Goal: Task Accomplishment & Management: Complete application form

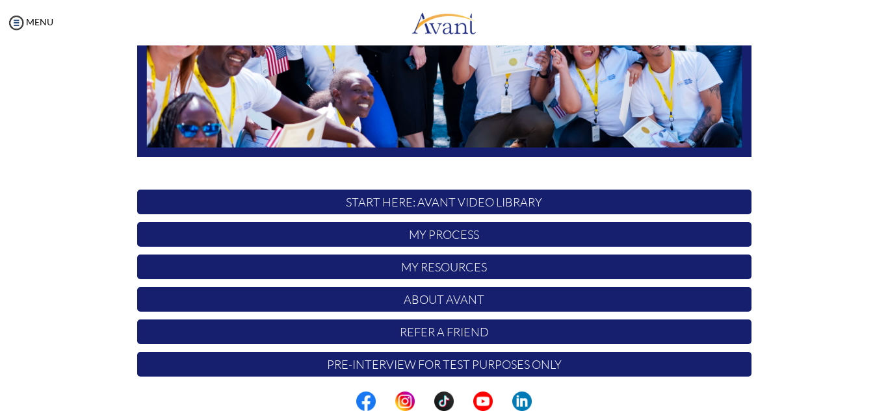
scroll to position [311, 0]
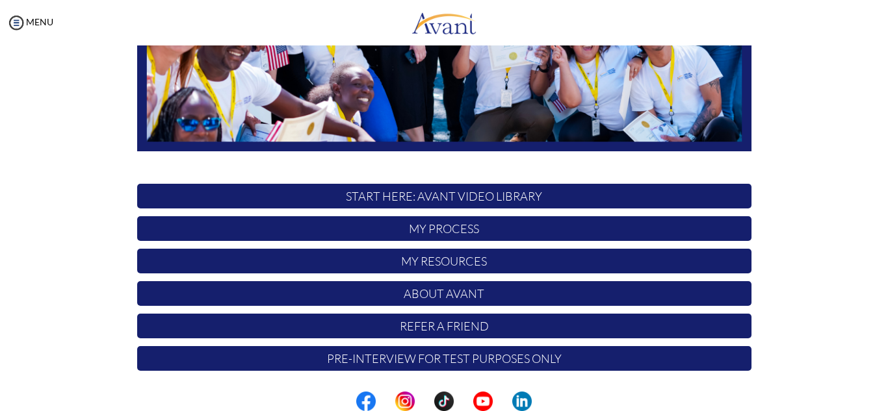
click at [527, 202] on p "START HERE: Avant Video Library" at bounding box center [444, 196] width 614 height 25
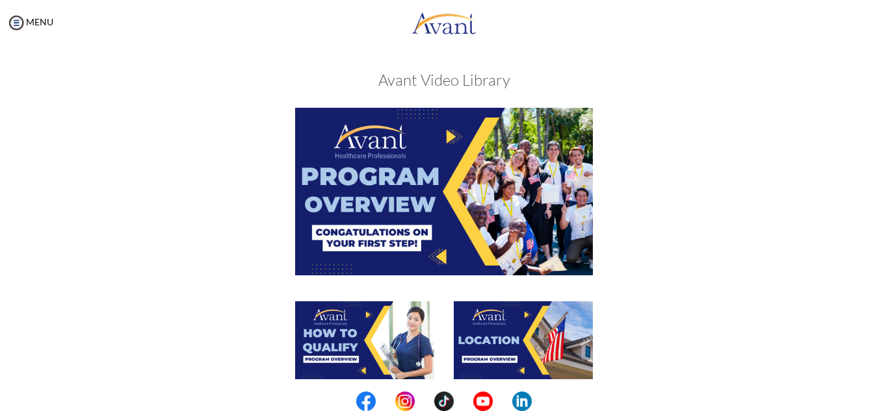
click at [455, 177] on img at bounding box center [444, 191] width 298 height 167
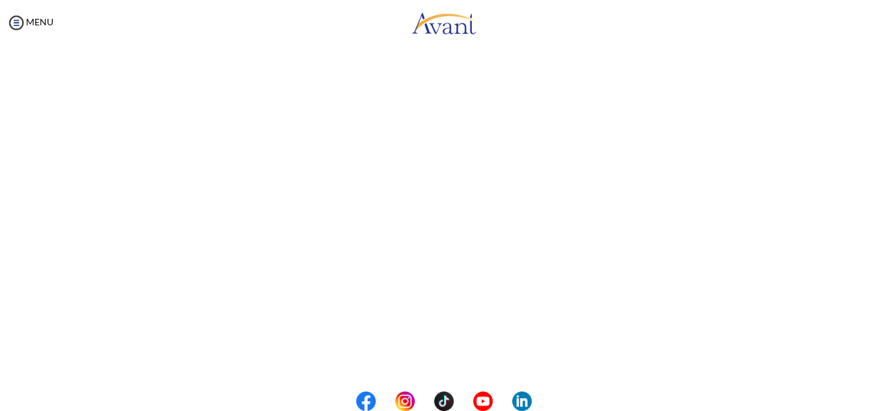
scroll to position [132, 0]
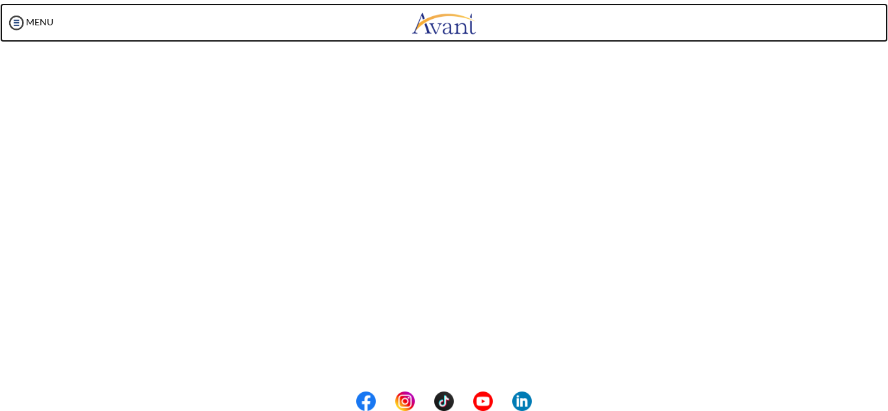
click at [660, 14] on body "Maintenance break. Please come back in 2 hours. MENU My Status What is the next…" at bounding box center [444, 205] width 888 height 411
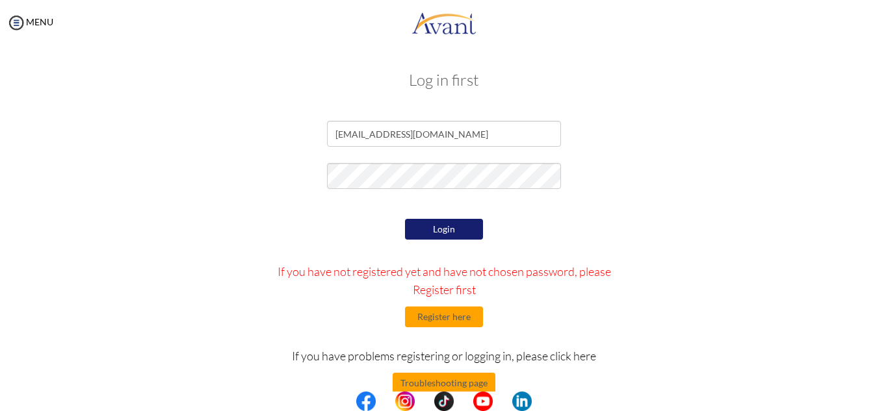
click at [430, 235] on button "Login" at bounding box center [444, 229] width 78 height 21
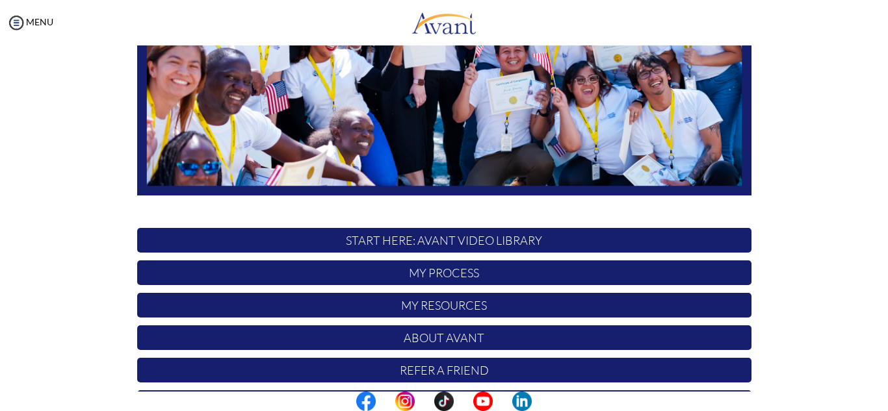
scroll to position [272, 0]
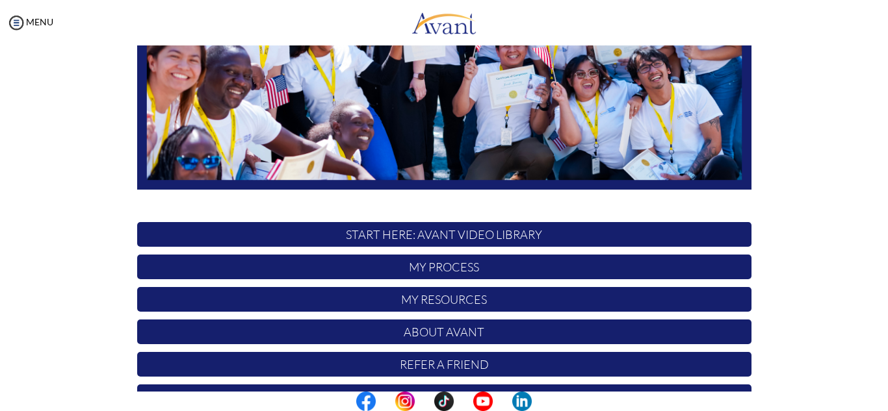
click at [205, 240] on p "START HERE: Avant Video Library" at bounding box center [444, 234] width 614 height 25
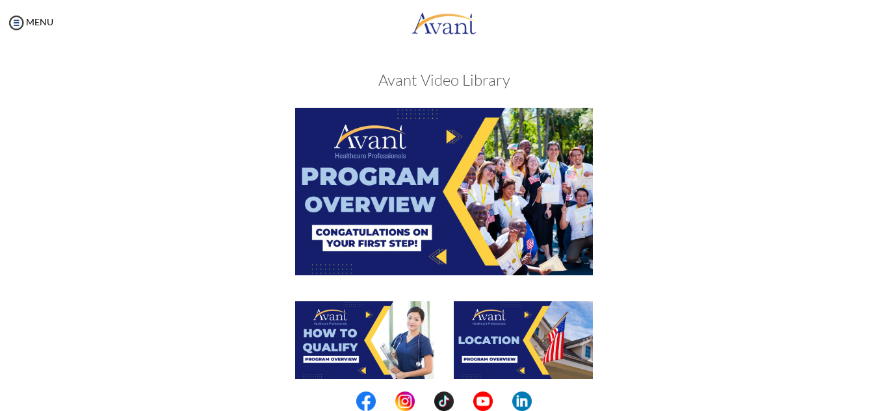
click at [456, 202] on img at bounding box center [444, 191] width 298 height 167
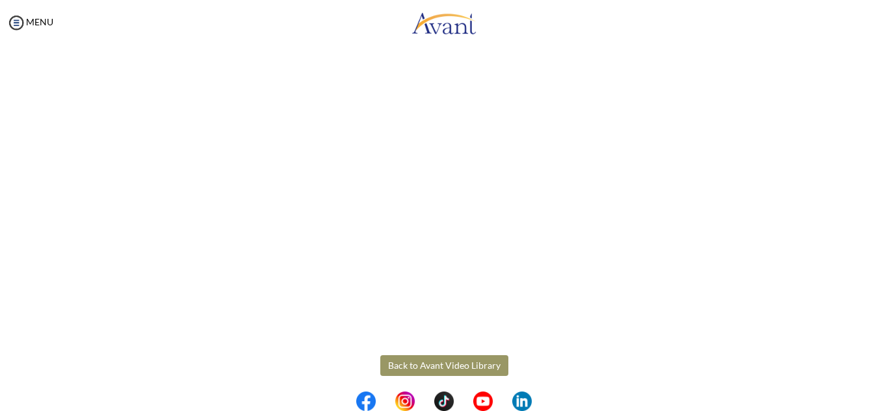
scroll to position [228, 0]
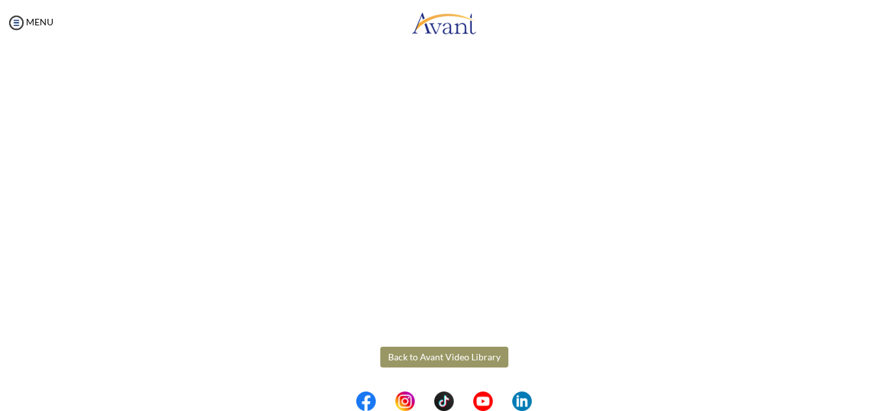
click at [435, 335] on body "Maintenance break. Please come back in 2 hours. MENU My Status What is the next…" at bounding box center [444, 205] width 888 height 411
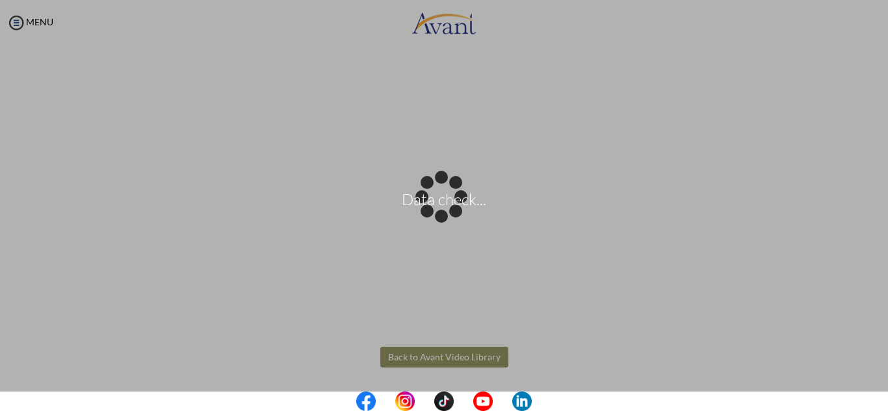
click at [442, 215] on div "Data check..." at bounding box center [444, 206] width 18 height 18
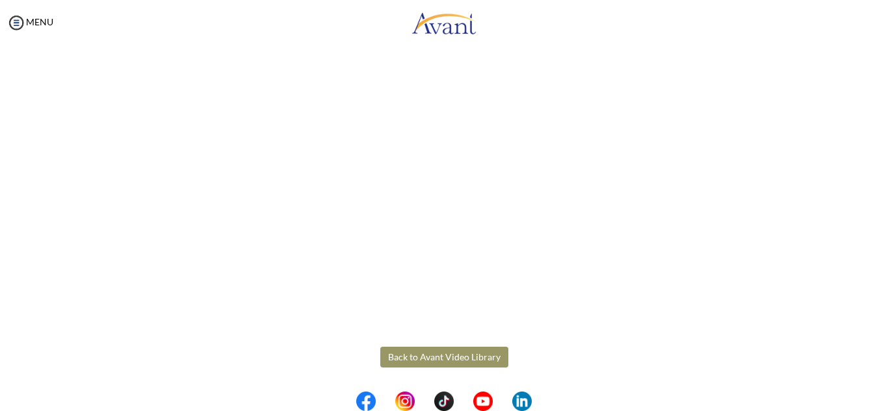
click at [464, 364] on button "Back to Avant Video Library" at bounding box center [444, 357] width 128 height 21
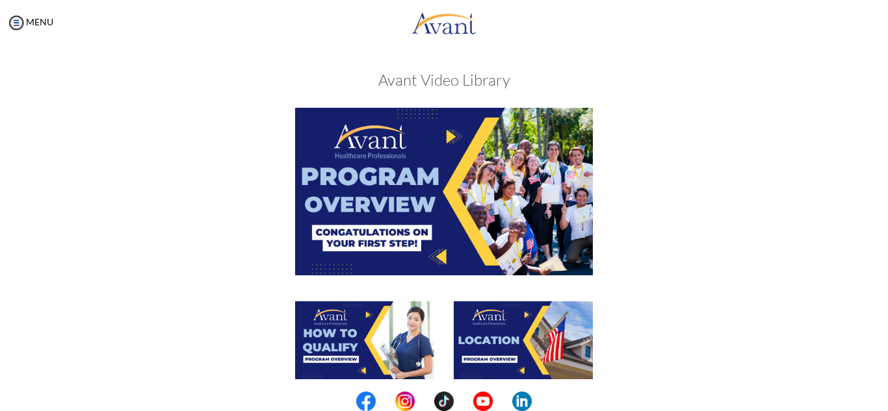
click at [391, 337] on img at bounding box center [364, 341] width 139 height 78
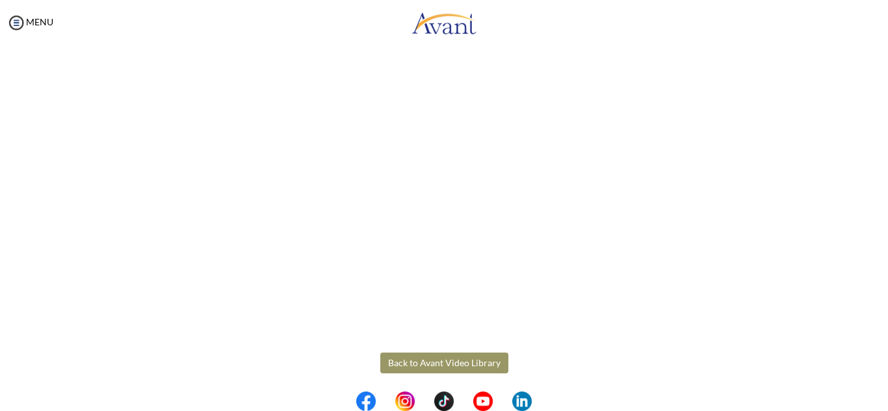
scroll to position [220, 0]
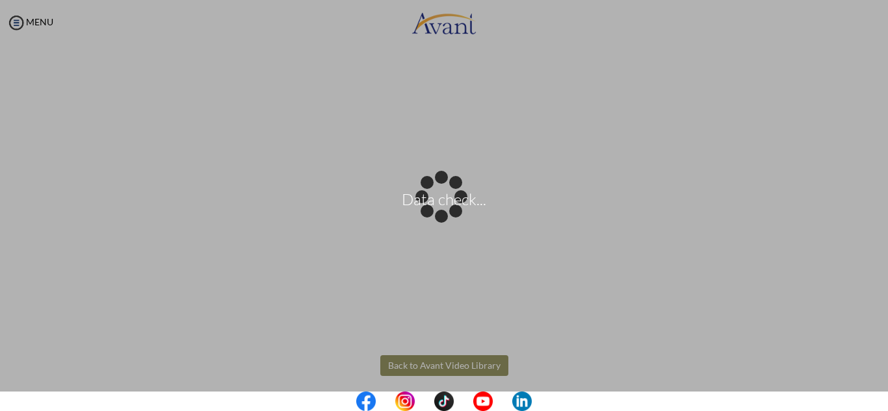
click at [415, 361] on body "Data check... Maintenance break. Please come back in 2 hours. MENU My Status Wh…" at bounding box center [444, 205] width 888 height 411
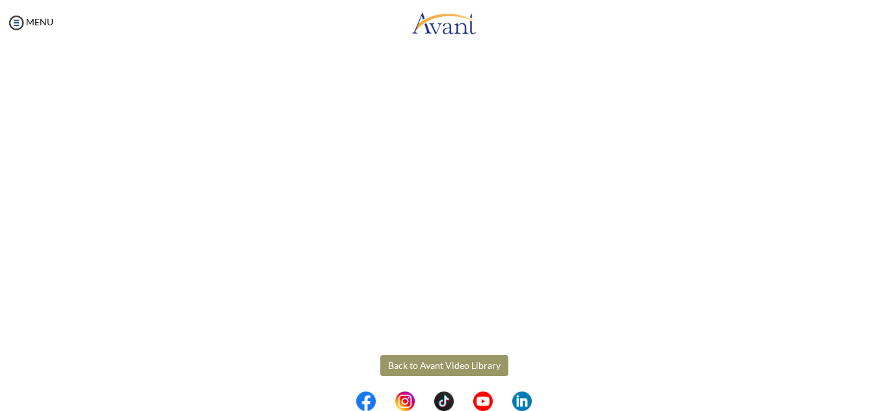
click at [415, 361] on button "Back to Avant Video Library" at bounding box center [444, 366] width 128 height 21
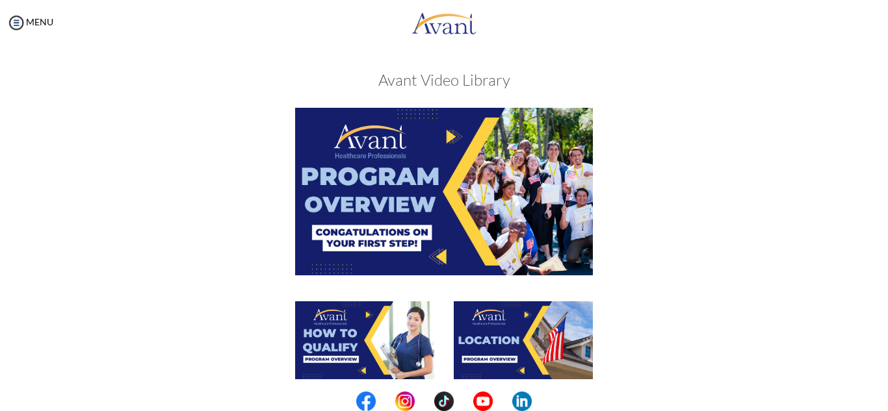
click at [530, 338] on img at bounding box center [523, 341] width 139 height 78
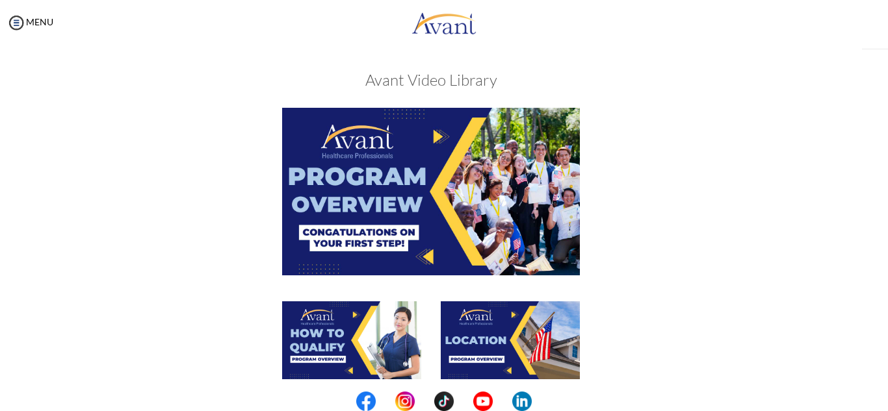
click at [530, 338] on img at bounding box center [510, 341] width 139 height 78
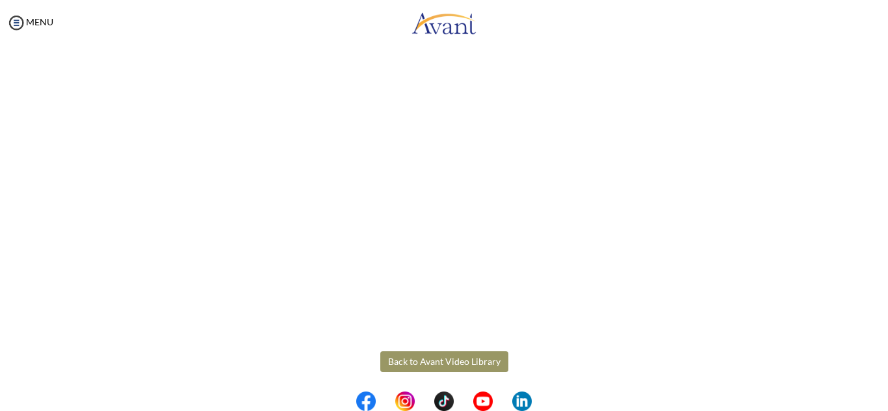
scroll to position [228, 0]
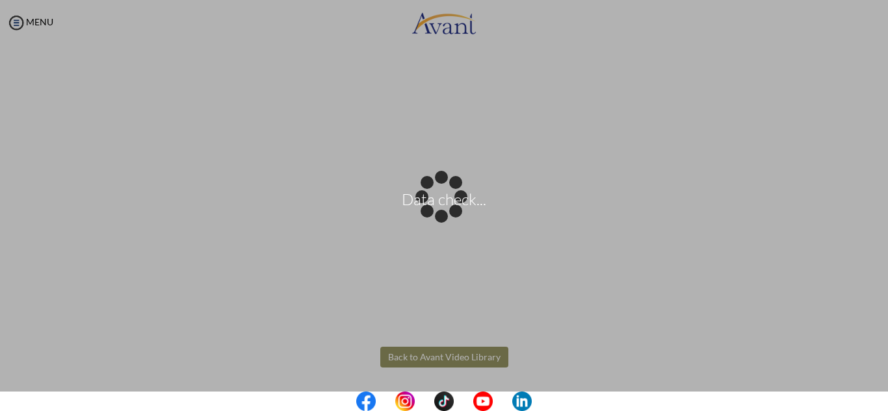
click at [439, 358] on body "Data check... Maintenance break. Please come back in 2 hours. MENU My Status Wh…" at bounding box center [444, 205] width 888 height 411
click at [439, 215] on div "Data check..." at bounding box center [444, 206] width 18 height 18
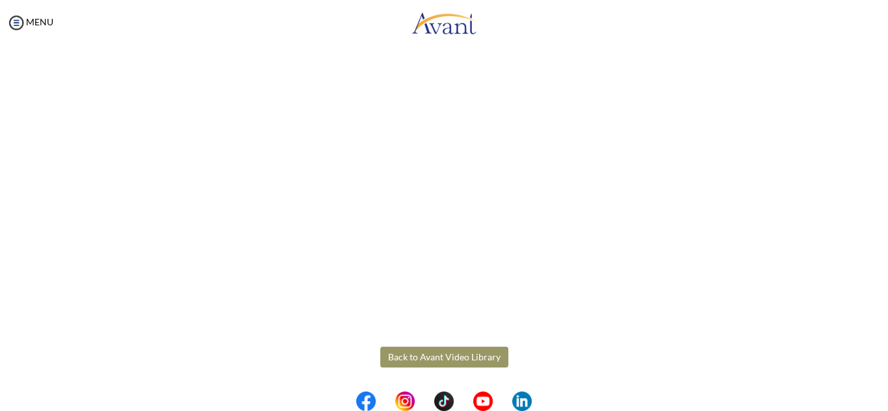
click at [439, 358] on button "Back to Avant Video Library" at bounding box center [444, 357] width 128 height 21
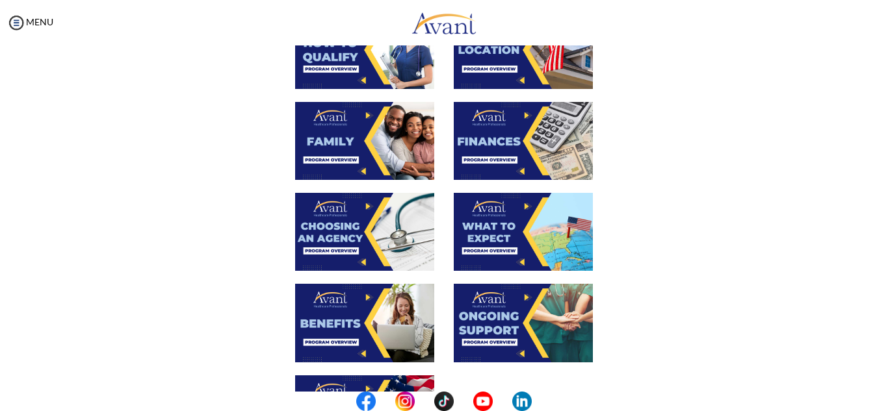
scroll to position [293, 0]
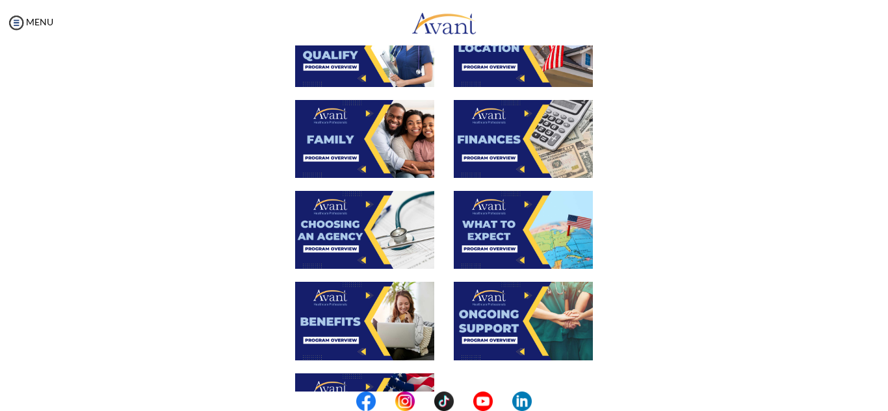
click at [384, 138] on img at bounding box center [364, 139] width 139 height 78
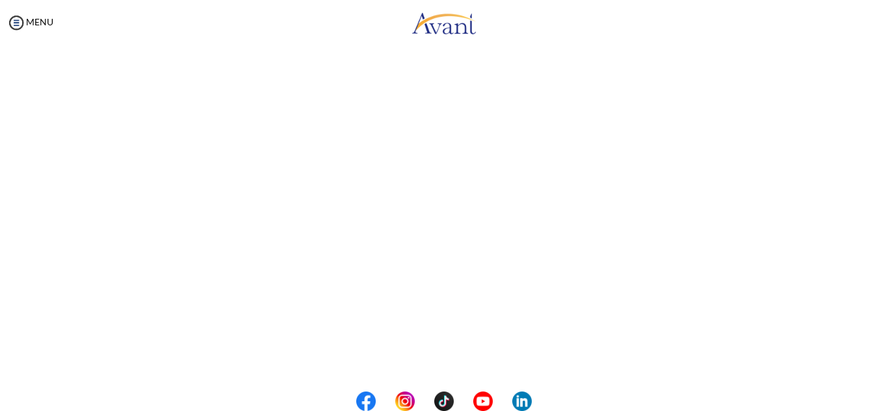
scroll to position [244, 0]
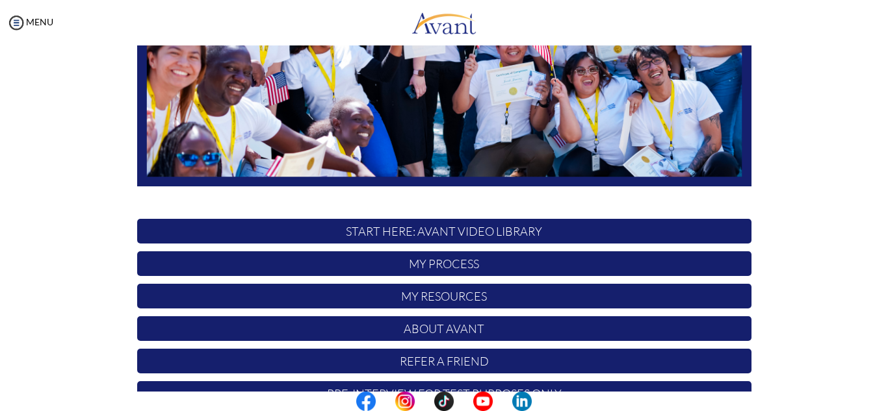
scroll to position [311, 0]
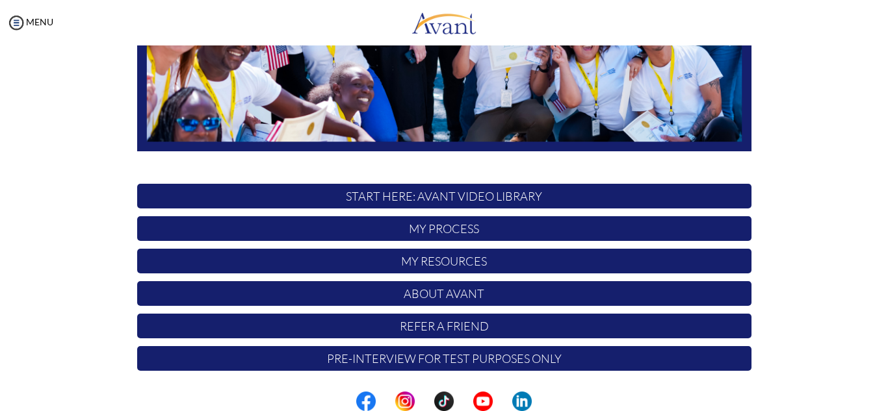
click at [432, 199] on p "START HERE: Avant Video Library" at bounding box center [444, 196] width 614 height 25
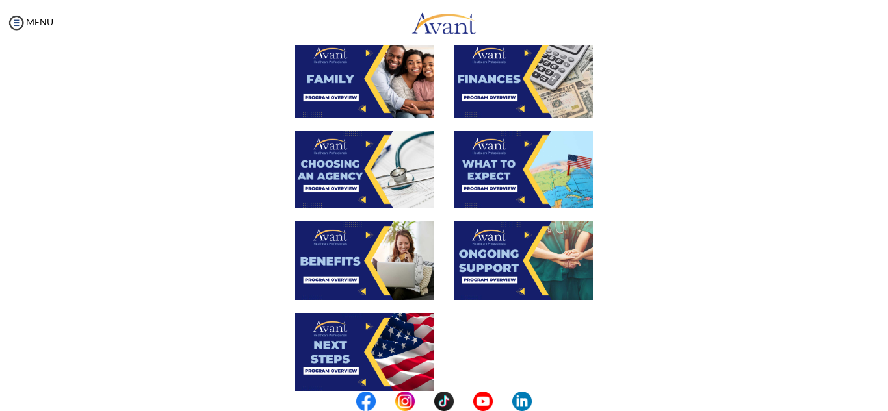
scroll to position [482, 0]
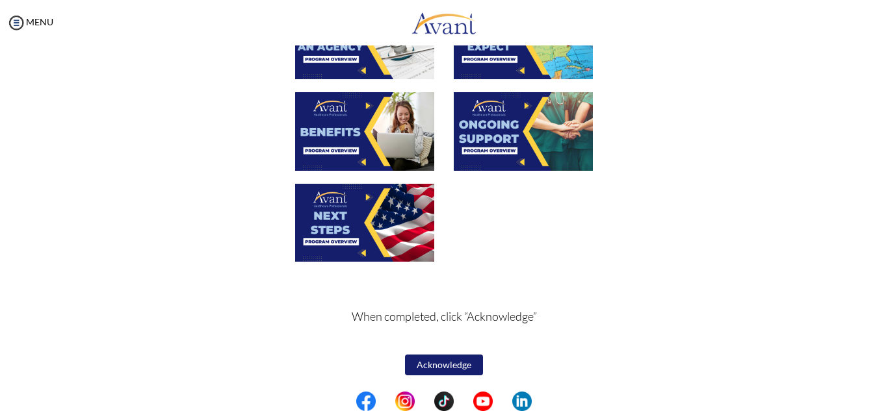
click at [443, 367] on button "Acknowledge" at bounding box center [444, 365] width 78 height 21
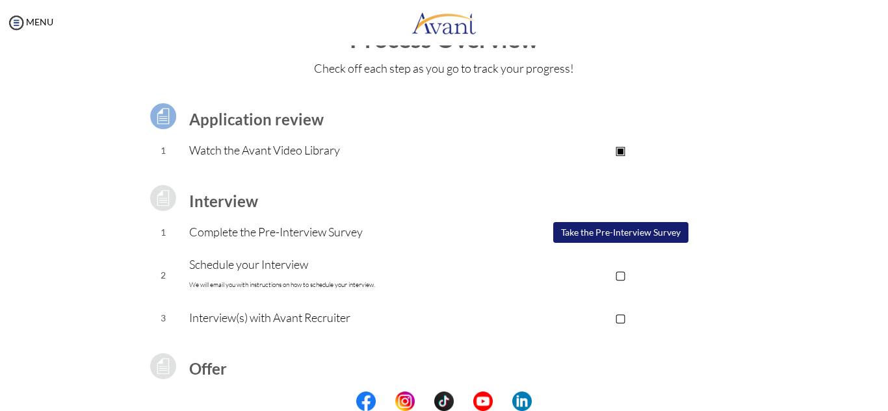
scroll to position [55, 0]
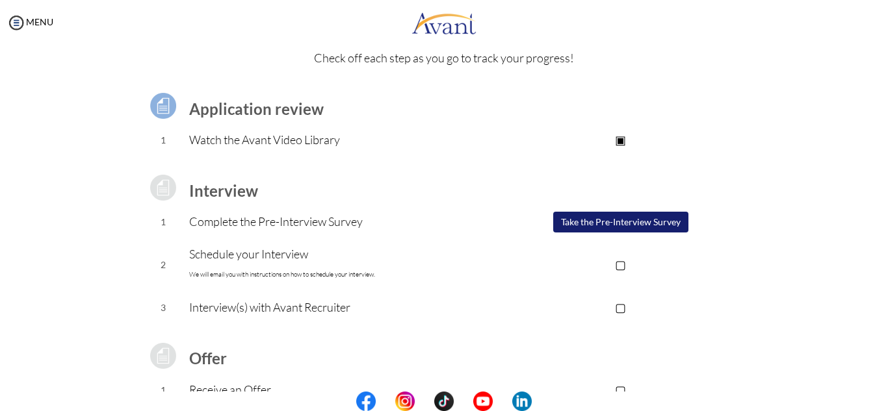
click at [640, 226] on button "Take the Pre-Interview Survey" at bounding box center [620, 222] width 135 height 21
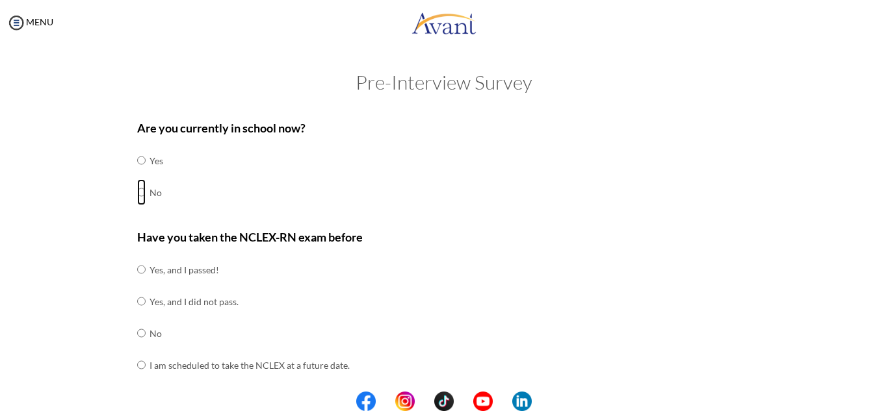
click at [137, 202] on input "radio" at bounding box center [141, 192] width 8 height 26
radio input "true"
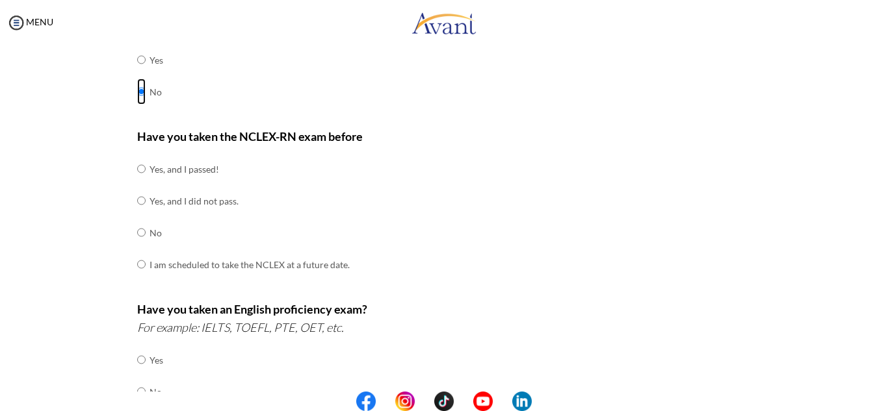
scroll to position [102, 0]
click at [140, 223] on input "radio" at bounding box center [141, 231] width 8 height 26
radio input "true"
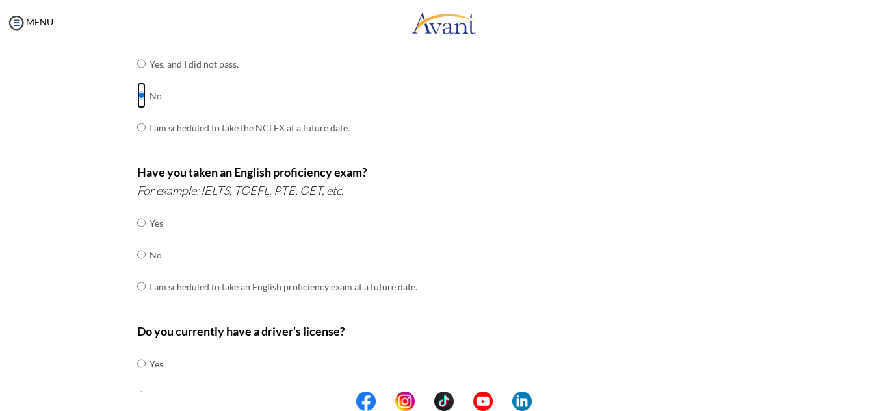
scroll to position [242, 0]
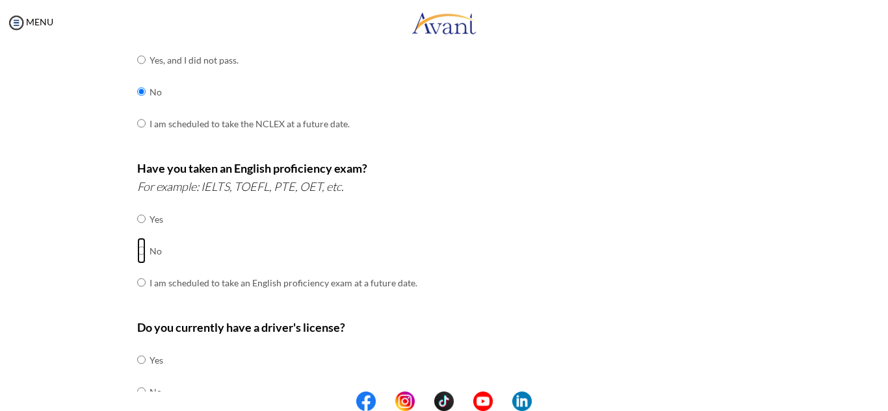
click at [140, 249] on input "radio" at bounding box center [141, 251] width 8 height 26
radio input "true"
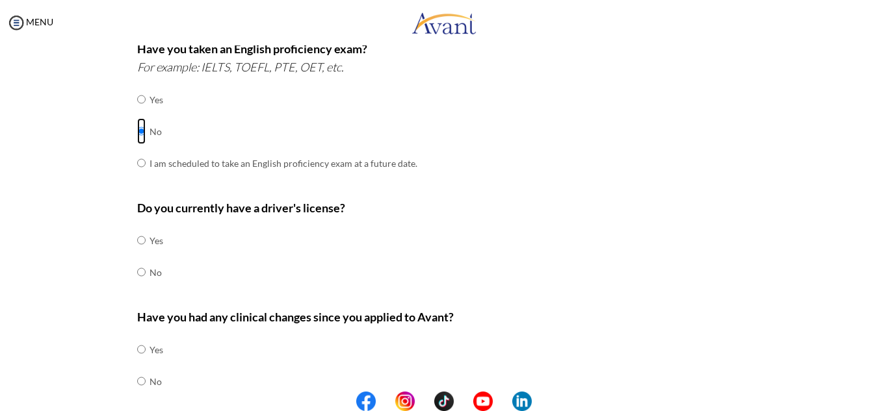
scroll to position [363, 0]
click at [138, 272] on input "radio" at bounding box center [141, 271] width 8 height 26
radio input "true"
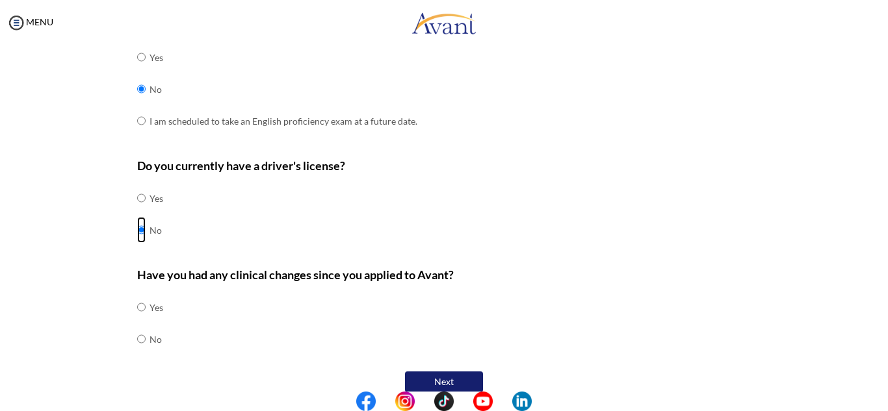
scroll to position [421, 0]
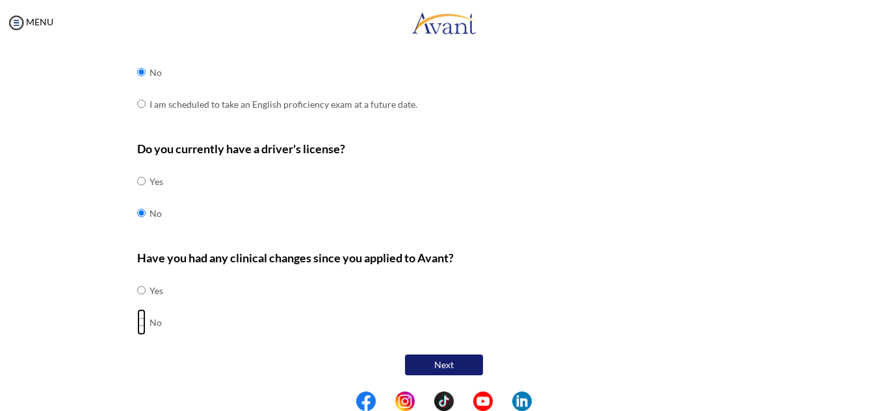
click at [139, 331] on input "radio" at bounding box center [141, 322] width 8 height 26
radio input "true"
click at [439, 374] on button "Next" at bounding box center [444, 365] width 78 height 21
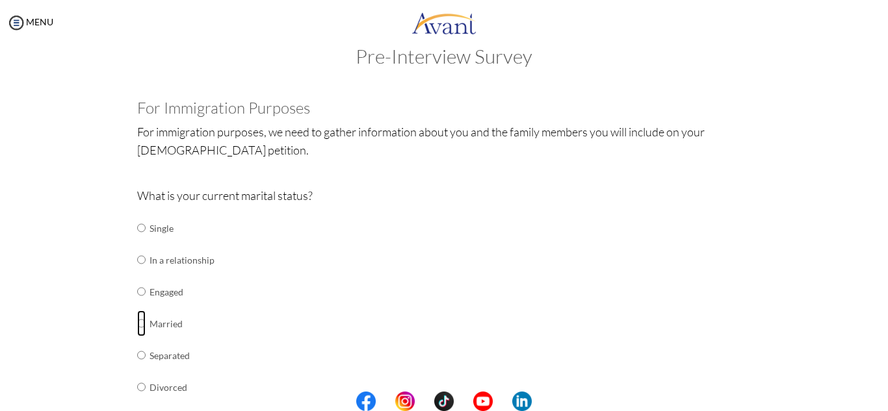
click at [140, 322] on input "radio" at bounding box center [141, 324] width 8 height 26
radio input "true"
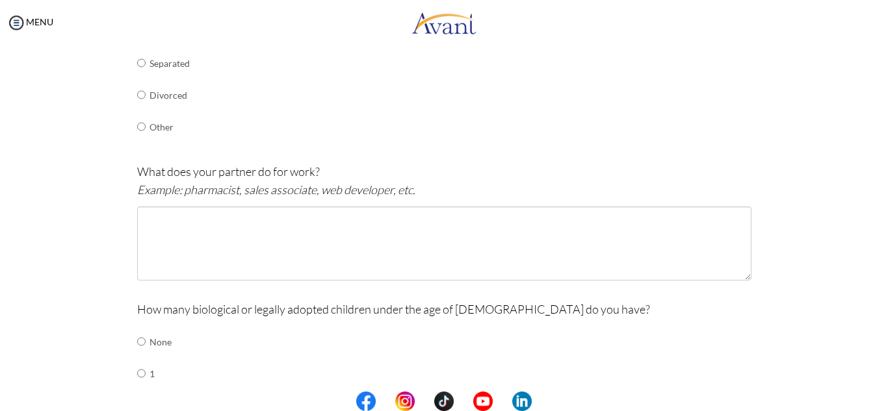
scroll to position [319, 0]
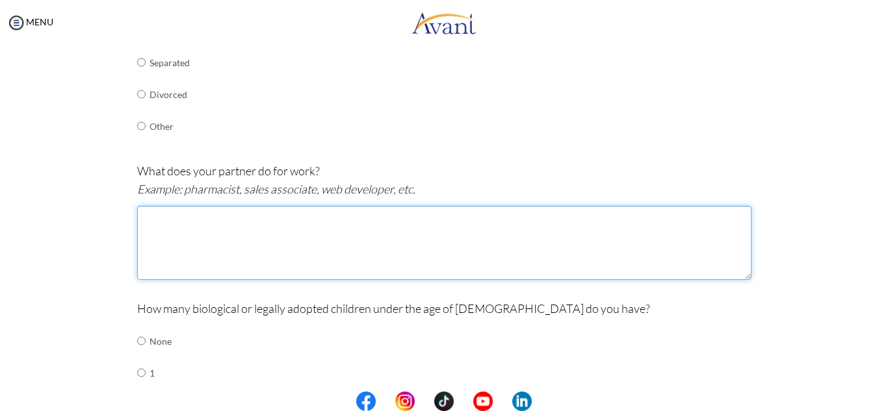
click at [197, 222] on textarea at bounding box center [444, 243] width 614 height 74
type textarea "l"
type textarea "m"
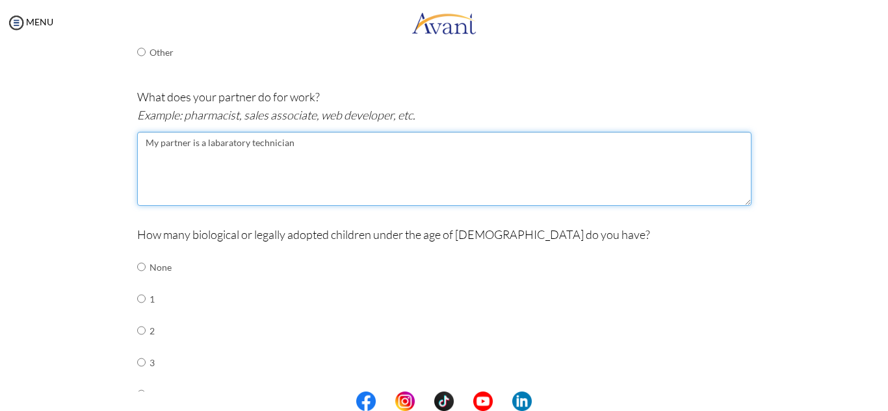
scroll to position [393, 0]
type textarea "My partner is a labaratory technician"
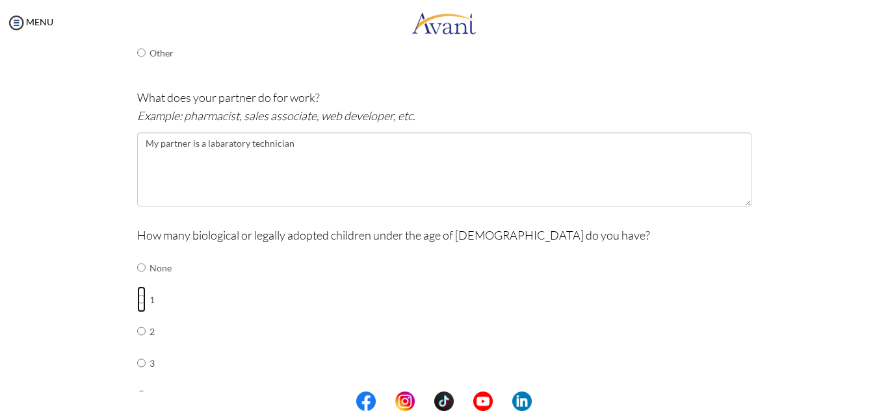
click at [139, 300] on input "radio" at bounding box center [141, 300] width 8 height 26
radio input "true"
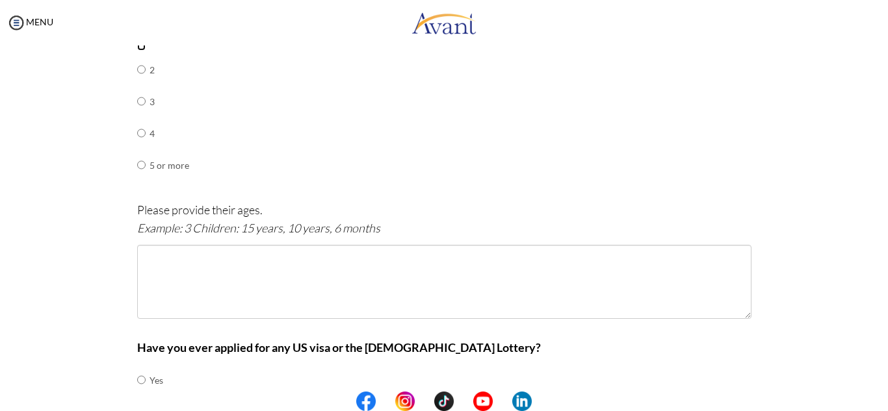
scroll to position [662, 0]
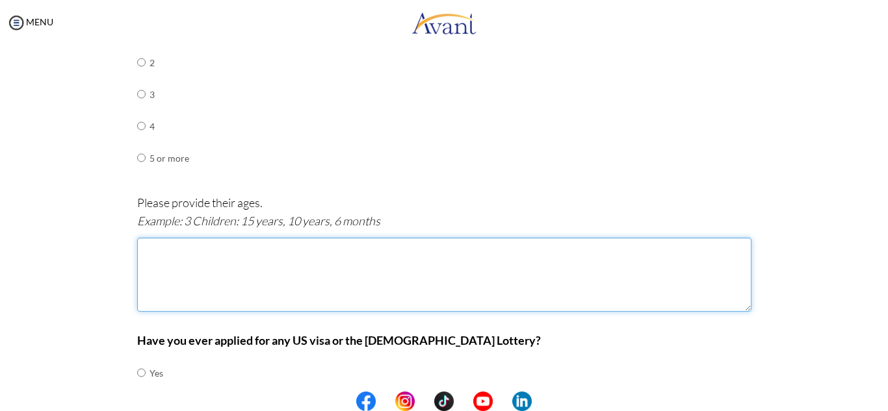
click at [237, 274] on textarea at bounding box center [444, 275] width 614 height 74
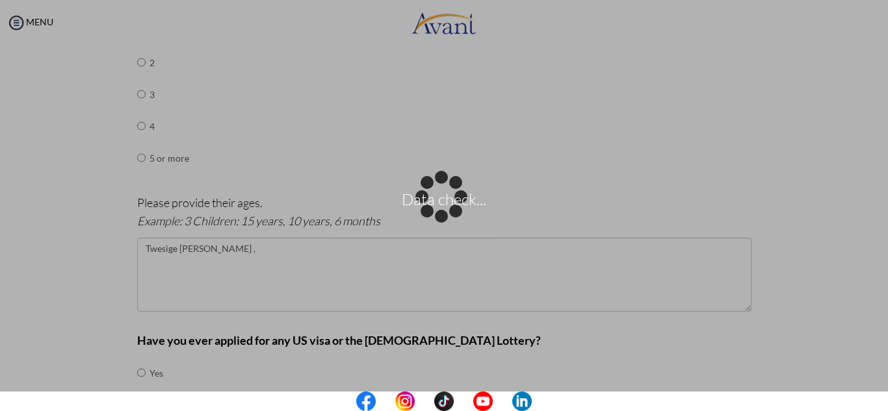
drag, startPoint x: 237, startPoint y: 274, endPoint x: 302, endPoint y: 245, distance: 71.0
click at [435, 215] on div "Data check..." at bounding box center [444, 206] width 18 height 18
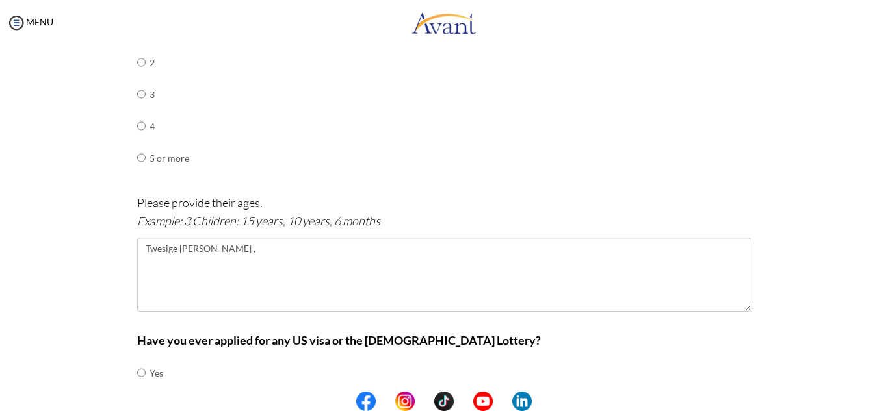
click at [261, 255] on body "Maintenance break. Please come back in 2 hours. MENU My Status What is the next…" at bounding box center [444, 205] width 888 height 411
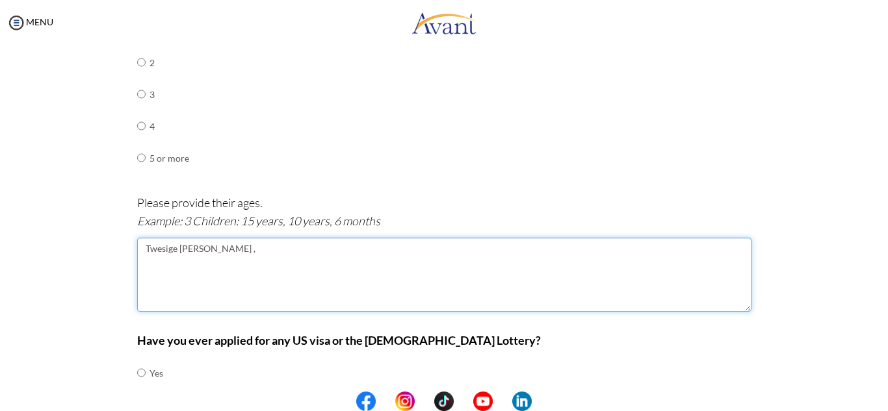
click at [261, 255] on textarea "Twesige [PERSON_NAME] ," at bounding box center [444, 275] width 614 height 74
click at [271, 251] on textarea "Twesige [PERSON_NAME] ," at bounding box center [444, 275] width 614 height 74
type textarea "Twesige [PERSON_NAME] , 11month"
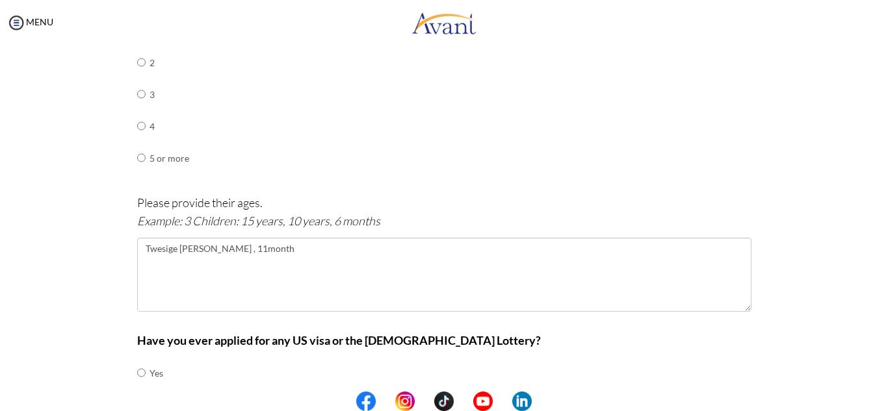
click at [887, 403] on center at bounding box center [444, 402] width 888 height 20
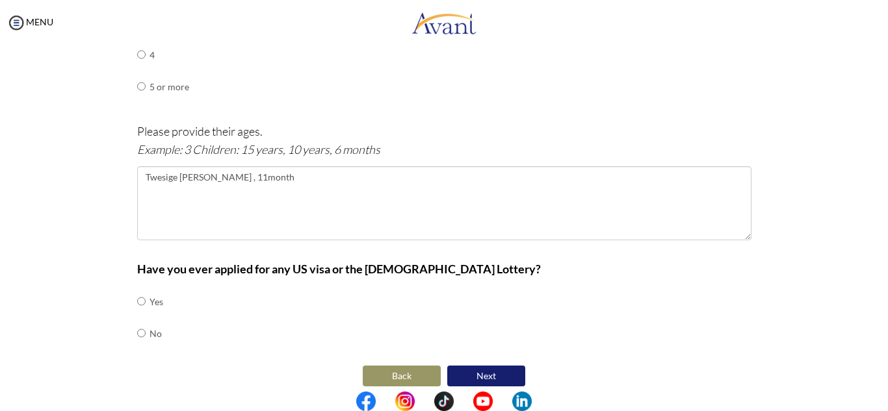
scroll to position [744, 0]
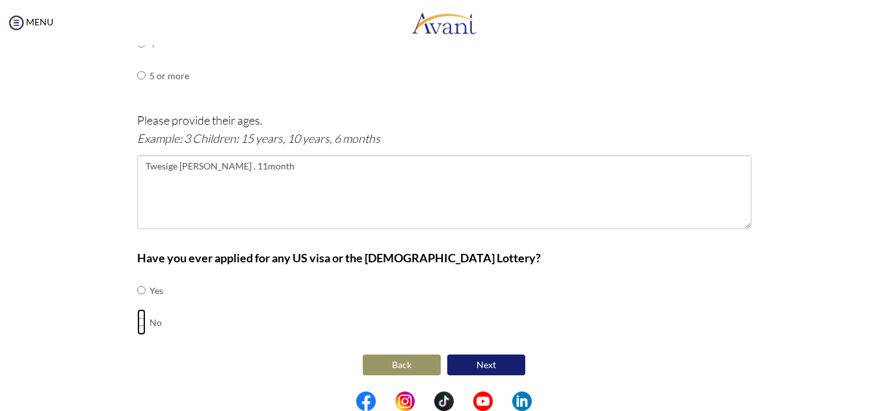
click at [137, 327] on input "radio" at bounding box center [141, 322] width 8 height 26
radio input "true"
click at [493, 367] on button "Next" at bounding box center [486, 365] width 78 height 21
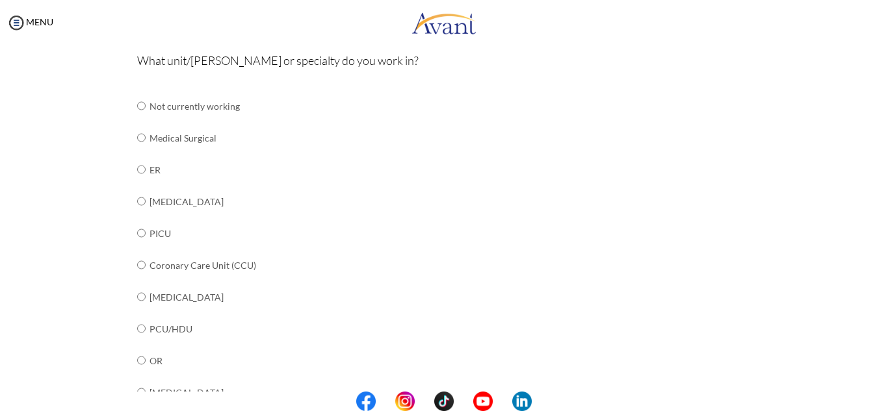
scroll to position [138, 0]
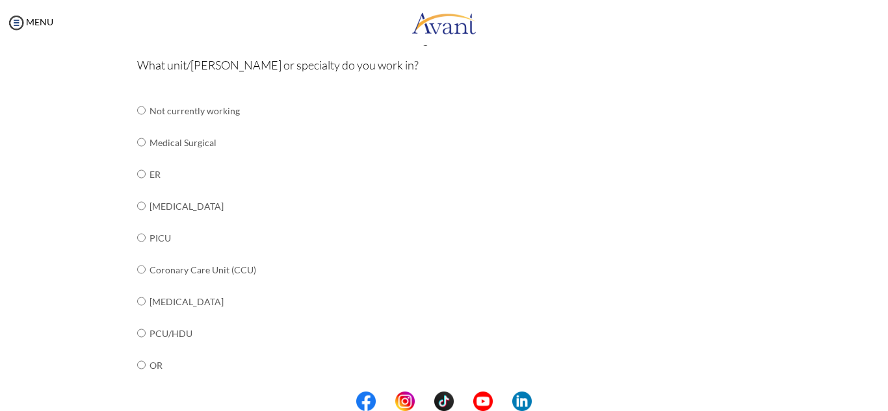
click at [169, 146] on td "Medical Surgical" at bounding box center [251, 143] width 203 height 32
click at [137, 139] on input "radio" at bounding box center [141, 142] width 8 height 26
radio input "true"
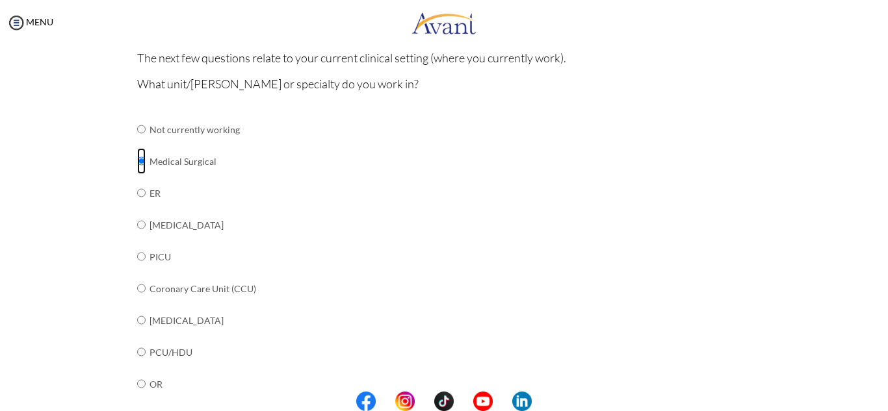
scroll to position [122, 0]
click at [137, 231] on input "radio" at bounding box center [141, 223] width 8 height 26
radio input "true"
click at [138, 157] on input "radio" at bounding box center [141, 159] width 8 height 26
radio input "true"
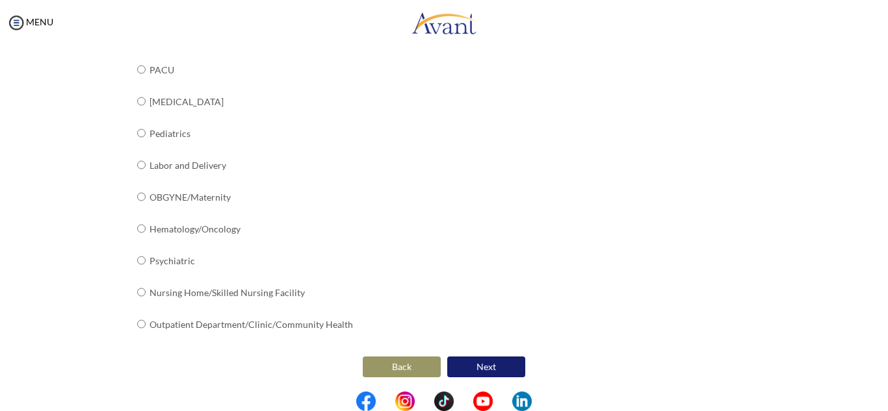
scroll to position [532, 0]
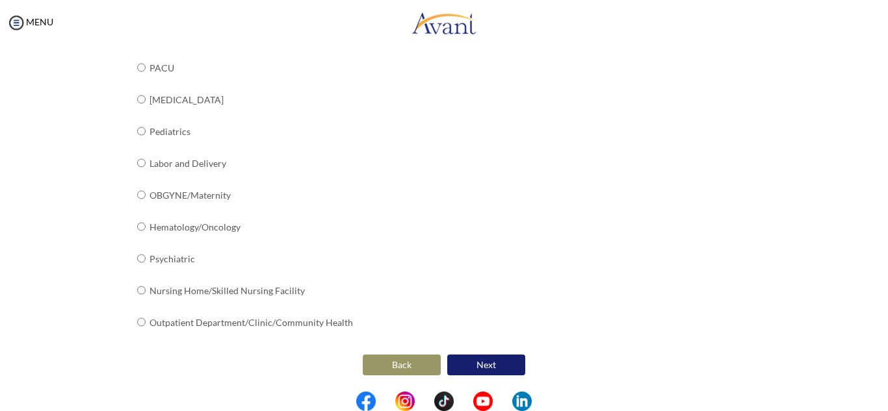
click at [481, 366] on button "Next" at bounding box center [486, 365] width 78 height 21
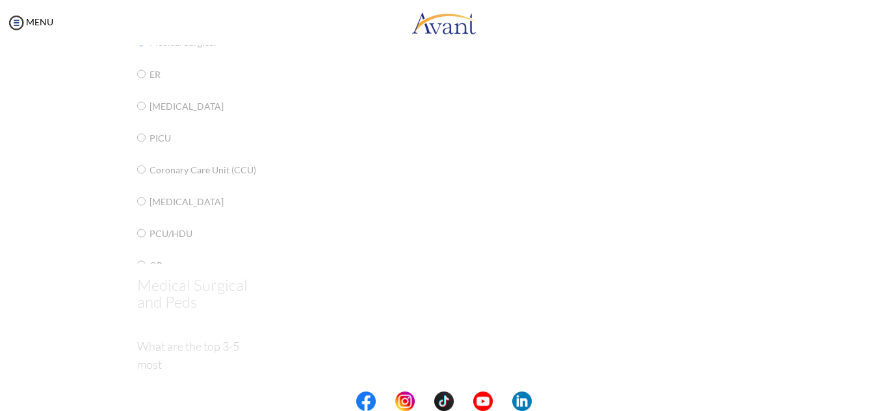
scroll to position [26, 0]
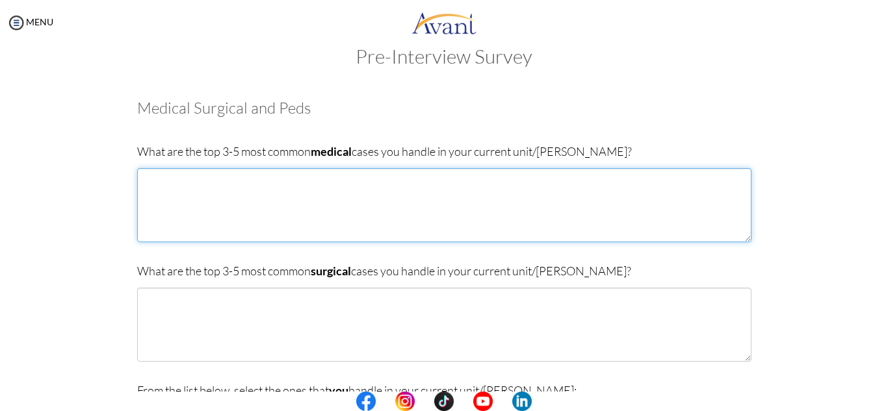
click at [302, 202] on textarea at bounding box center [444, 205] width 614 height 74
type textarea "h"
type textarea "[MEDICAL_DATA], [MEDICAL_DATA] and [MEDICAL_DATA]"
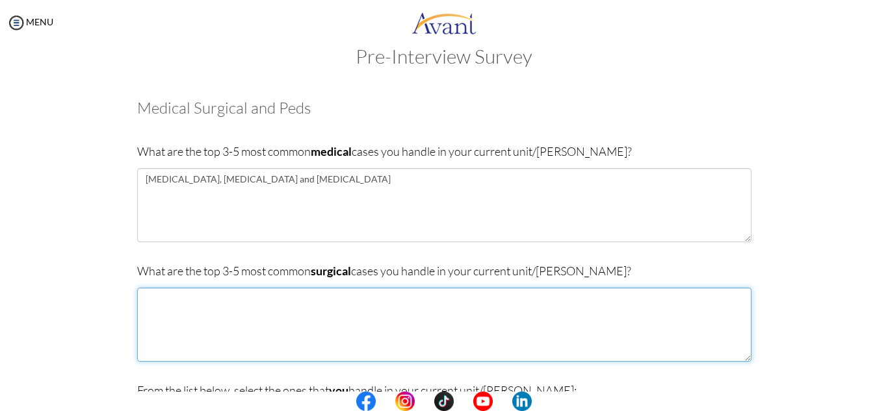
click at [354, 321] on textarea at bounding box center [444, 325] width 614 height 74
click at [329, 315] on textarea at bounding box center [444, 325] width 614 height 74
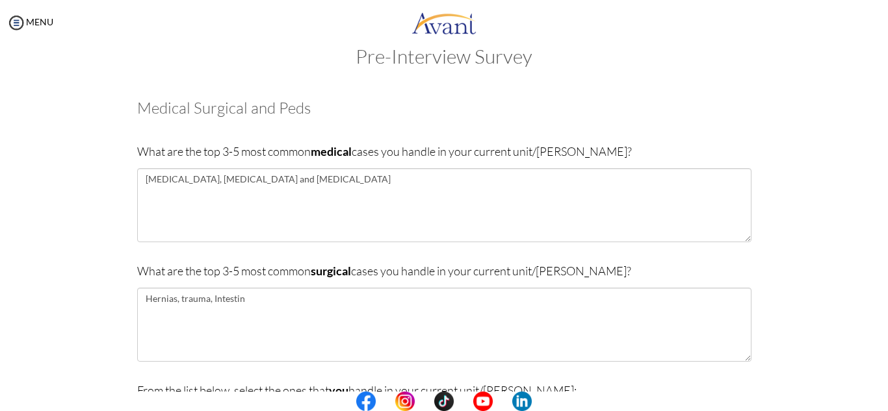
click at [0, 0] on p at bounding box center [0, 0] width 0 height 0
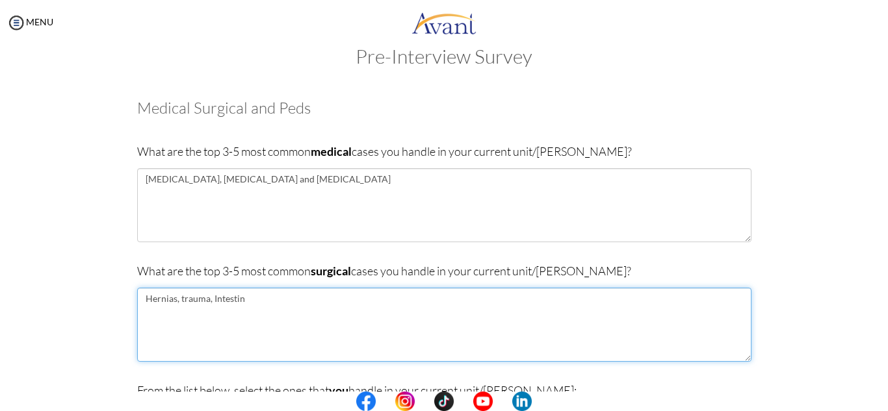
click at [261, 302] on textarea "Hernias, trauma, Intestin" at bounding box center [444, 325] width 614 height 74
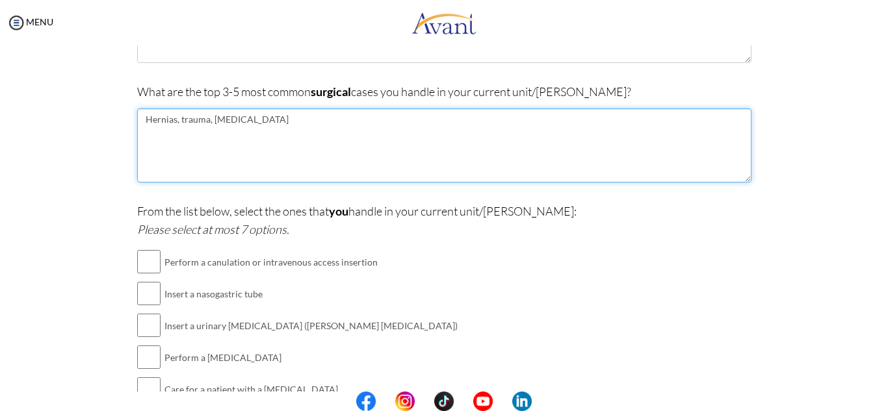
scroll to position [215, 0]
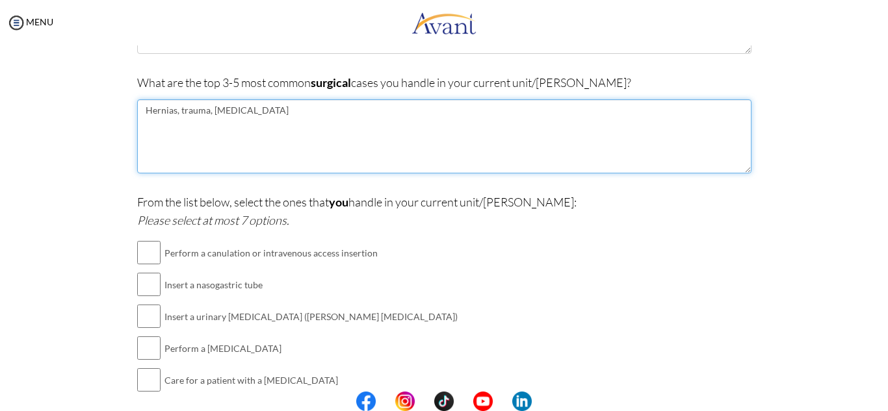
type textarea "Hernias, trauma, [MEDICAL_DATA]"
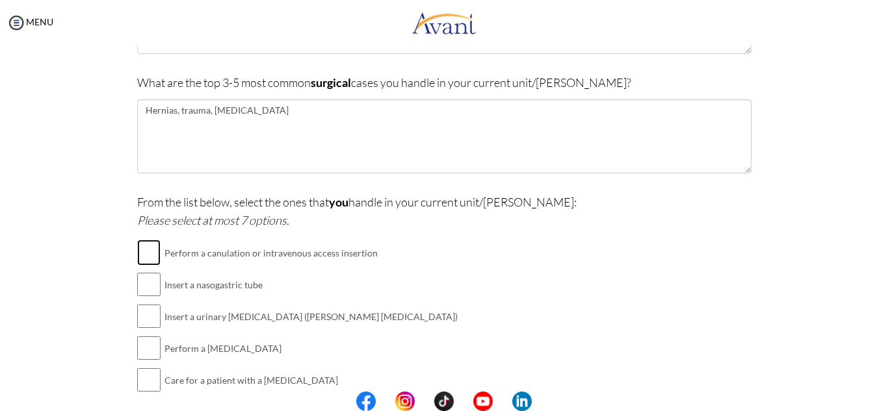
click at [153, 254] on input "checkbox" at bounding box center [148, 253] width 23 height 26
checkbox input "true"
click at [142, 287] on input "checkbox" at bounding box center [148, 285] width 23 height 26
checkbox input "true"
click at [138, 341] on input "checkbox" at bounding box center [148, 348] width 23 height 26
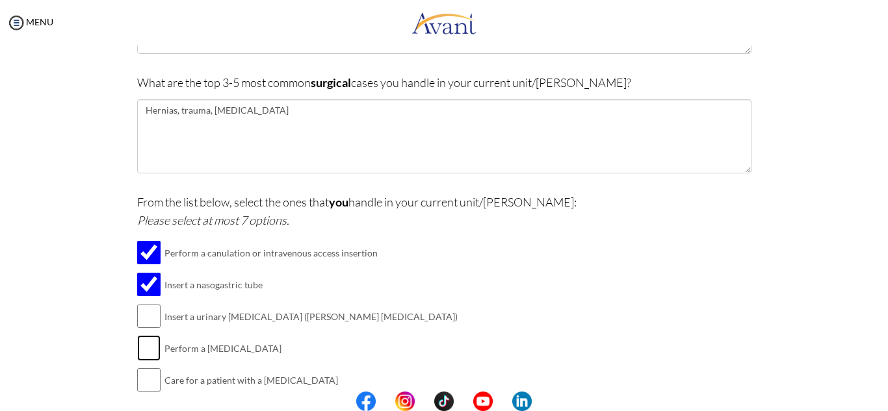
checkbox input "true"
click at [150, 317] on input "checkbox" at bounding box center [148, 317] width 23 height 26
checkbox input "true"
click at [146, 391] on input "checkbox" at bounding box center [148, 380] width 23 height 26
checkbox input "true"
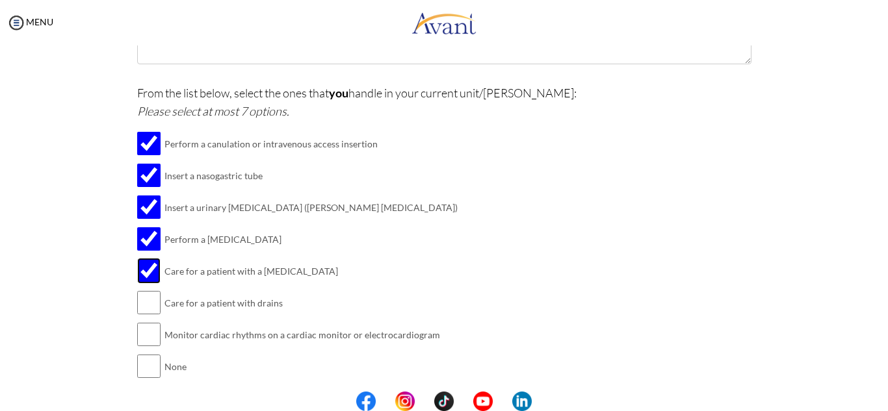
scroll to position [328, 0]
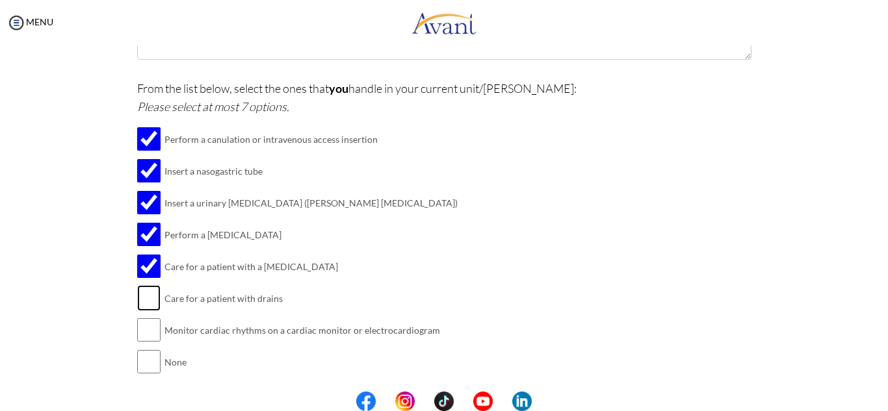
click at [153, 305] on input "checkbox" at bounding box center [148, 298] width 23 height 26
checkbox input "true"
click at [142, 327] on input "checkbox" at bounding box center [148, 330] width 23 height 26
checkbox input "true"
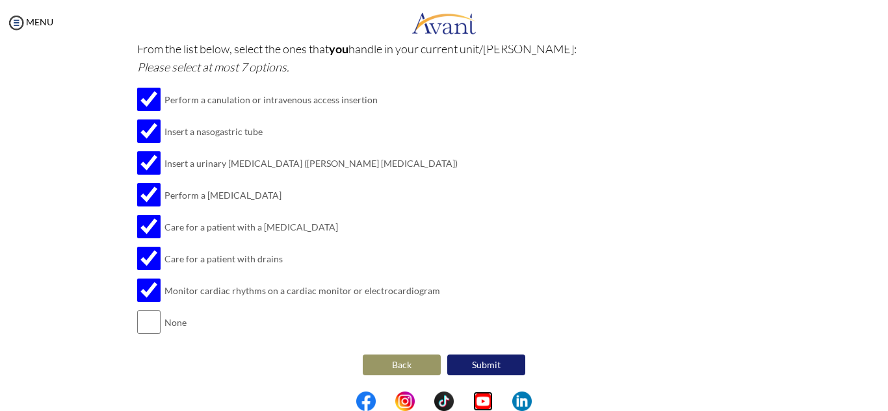
click at [484, 397] on img at bounding box center [483, 402] width 20 height 20
click at [475, 363] on button "Submit" at bounding box center [486, 365] width 78 height 21
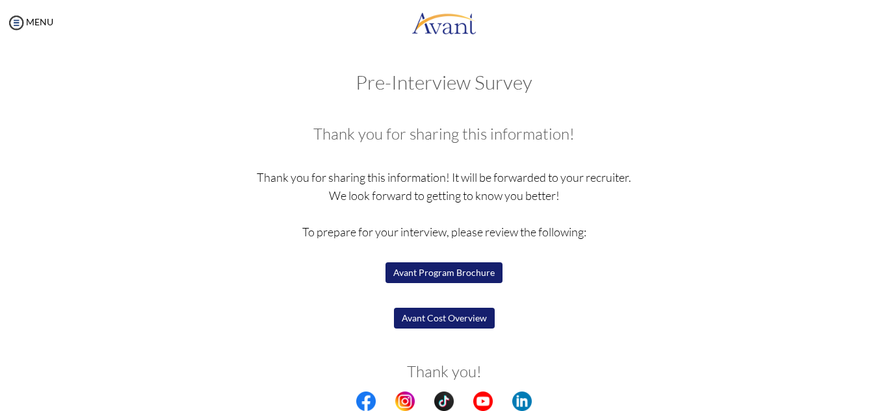
click at [408, 271] on button "Avant Program Brochure" at bounding box center [443, 273] width 117 height 21
